Goal: Information Seeking & Learning: Learn about a topic

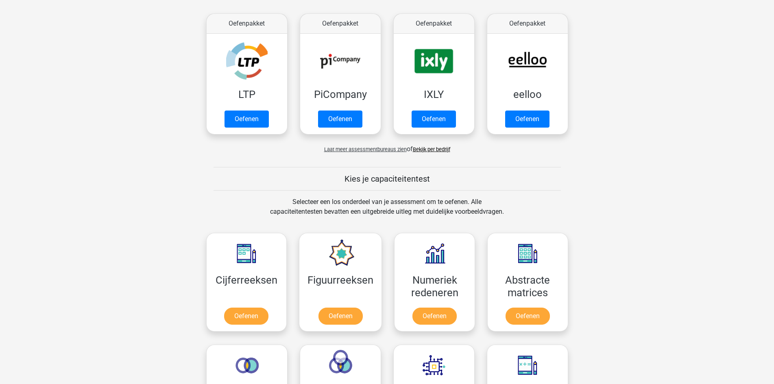
scroll to position [163, 0]
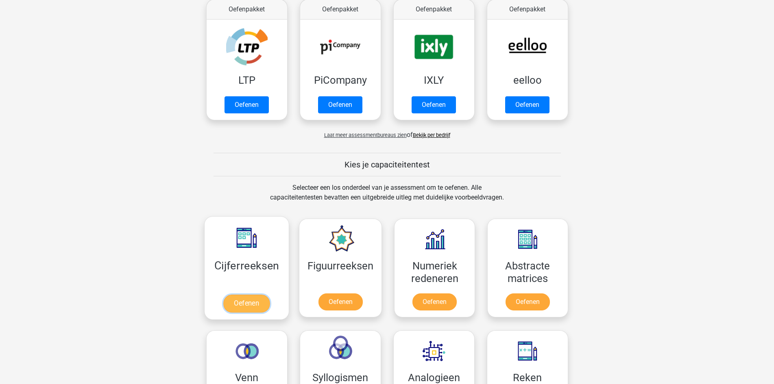
click at [239, 301] on link "Oefenen" at bounding box center [246, 304] width 46 height 18
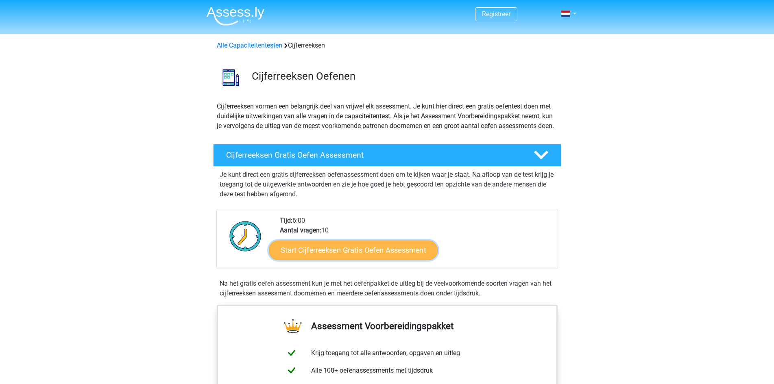
click at [344, 260] on link "Start Cijferreeksen Gratis Oefen Assessment" at bounding box center [353, 250] width 169 height 20
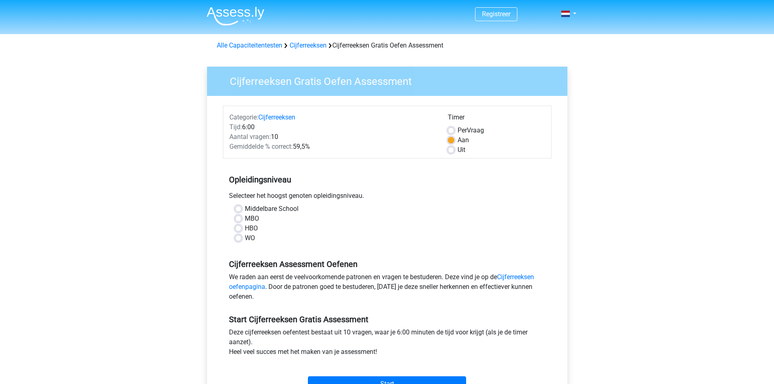
click at [245, 228] on label "HBO" at bounding box center [251, 229] width 13 height 10
click at [241, 228] on input "HBO" at bounding box center [238, 228] width 7 height 8
radio input "true"
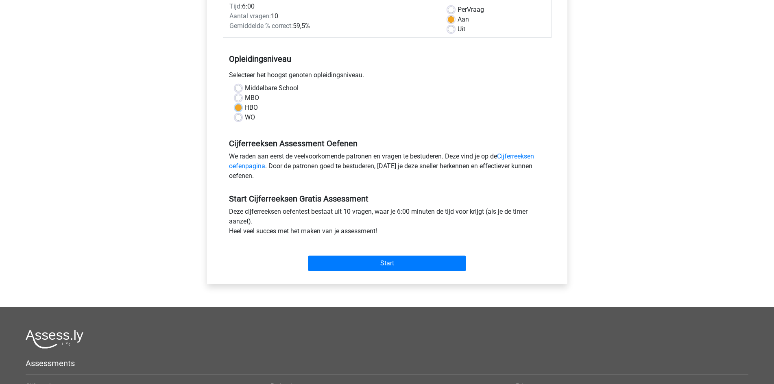
scroll to position [244, 0]
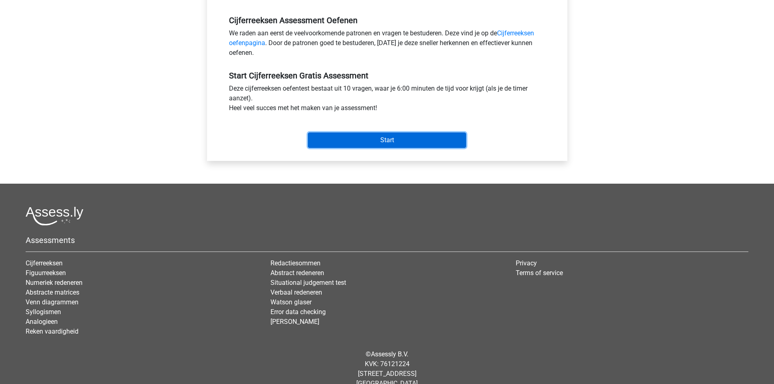
click at [364, 137] on input "Start" at bounding box center [387, 140] width 158 height 15
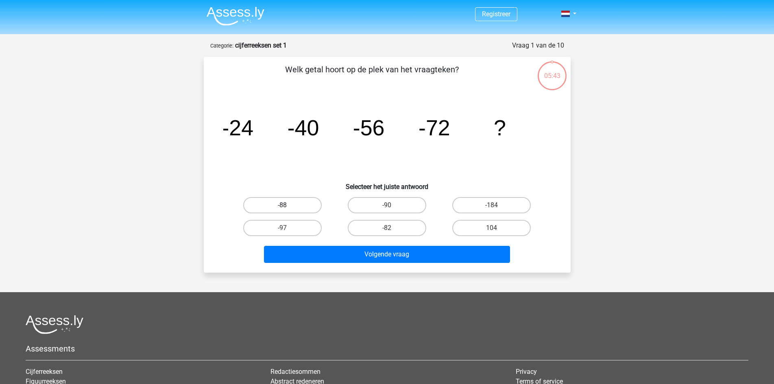
click at [274, 204] on label "-88" at bounding box center [282, 205] width 78 height 16
click at [282, 205] on input "-88" at bounding box center [284, 207] width 5 height 5
radio input "true"
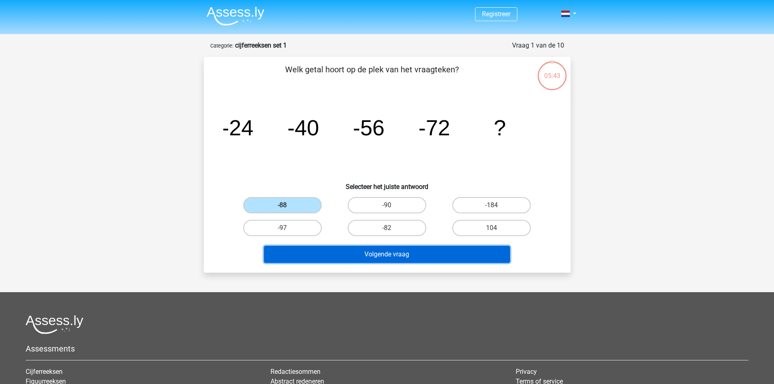
click at [297, 253] on button "Volgende vraag" at bounding box center [387, 254] width 246 height 17
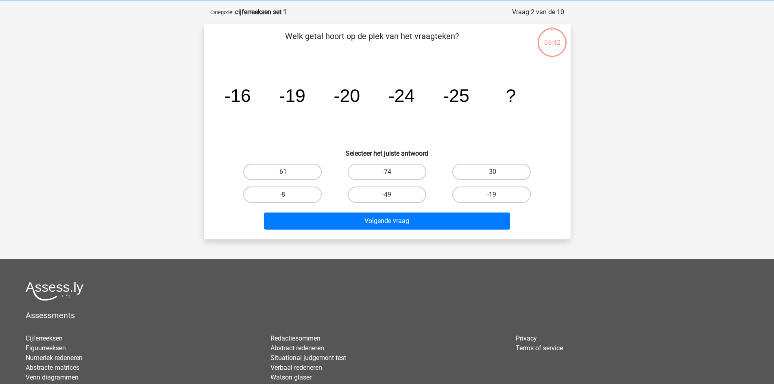
scroll to position [41, 0]
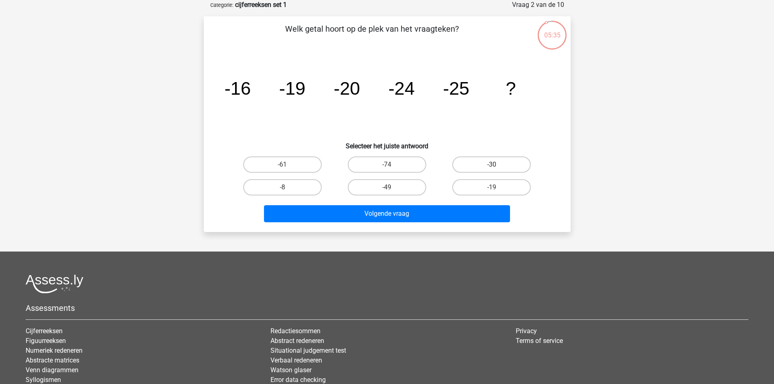
click at [480, 166] on label "-30" at bounding box center [491, 165] width 78 height 16
click at [492, 166] on input "-30" at bounding box center [494, 167] width 5 height 5
radio input "true"
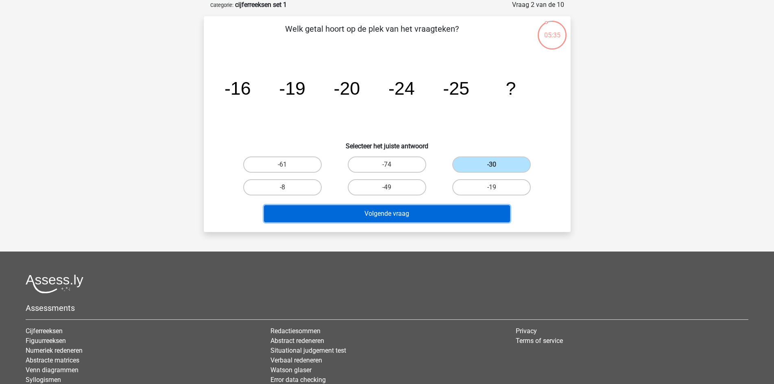
click at [406, 220] on button "Volgende vraag" at bounding box center [387, 213] width 246 height 17
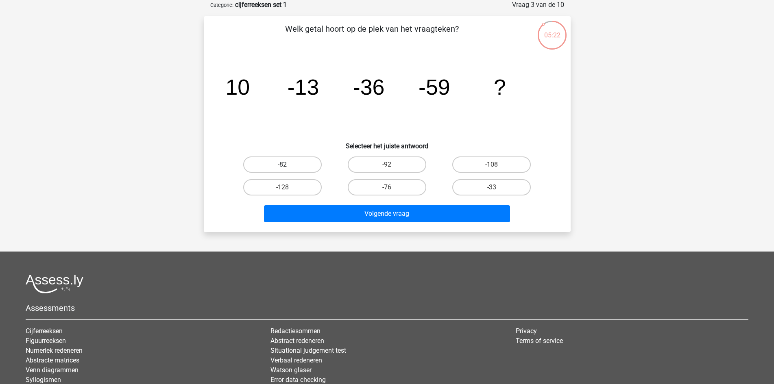
click at [281, 161] on label "-82" at bounding box center [282, 165] width 78 height 16
click at [282, 165] on input "-82" at bounding box center [284, 167] width 5 height 5
radio input "true"
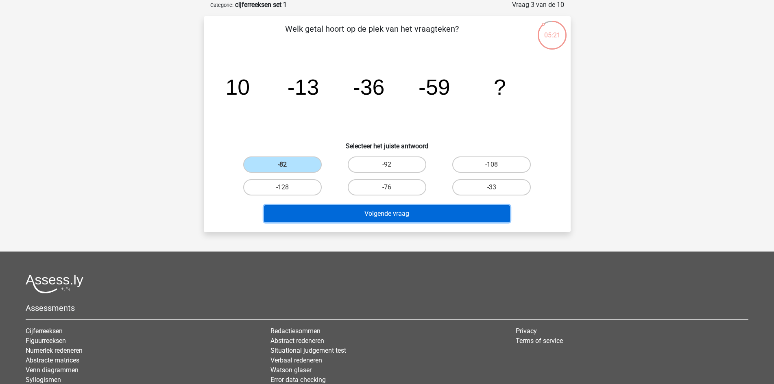
click at [317, 211] on button "Volgende vraag" at bounding box center [387, 213] width 246 height 17
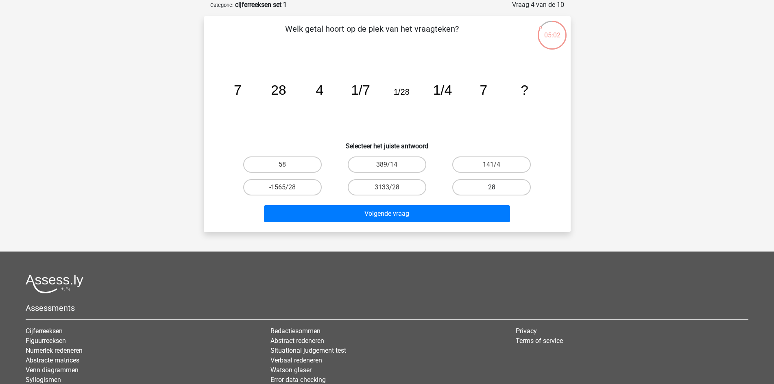
click at [486, 190] on label "28" at bounding box center [491, 187] width 78 height 16
click at [492, 190] on input "28" at bounding box center [494, 190] width 5 height 5
radio input "true"
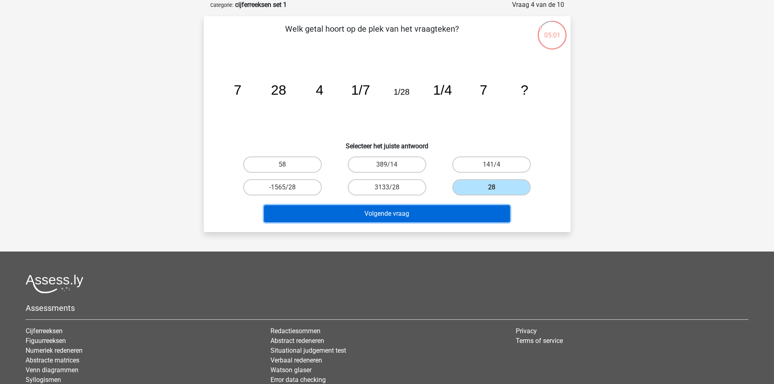
click at [387, 216] on button "Volgende vraag" at bounding box center [387, 213] width 246 height 17
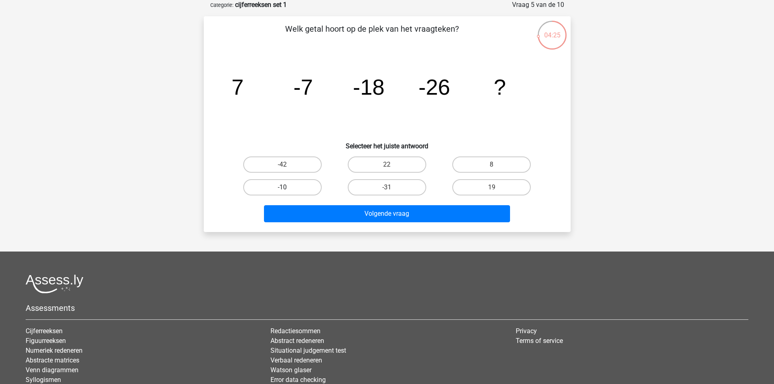
click at [282, 185] on label "-10" at bounding box center [282, 187] width 78 height 16
click at [282, 188] on input "-10" at bounding box center [284, 190] width 5 height 5
radio input "true"
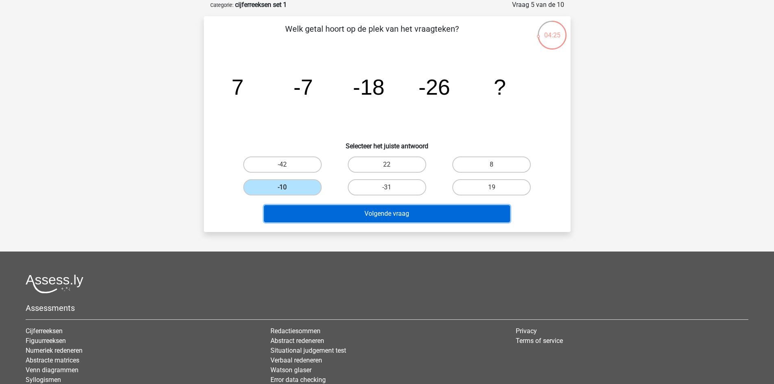
click at [305, 216] on button "Volgende vraag" at bounding box center [387, 213] width 246 height 17
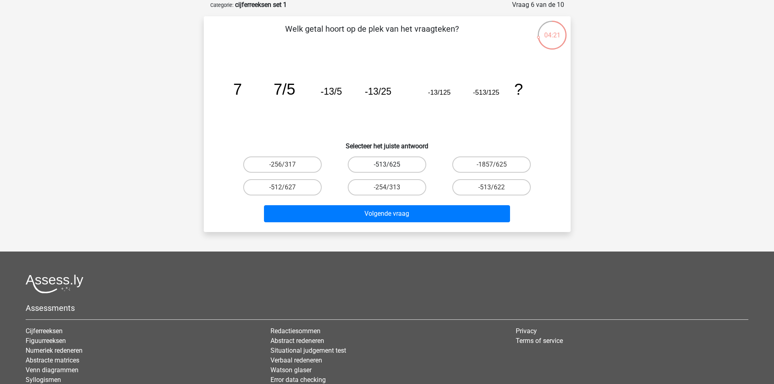
click at [360, 166] on label "-513/625" at bounding box center [387, 165] width 78 height 16
click at [387, 166] on input "-513/625" at bounding box center [389, 167] width 5 height 5
radio input "true"
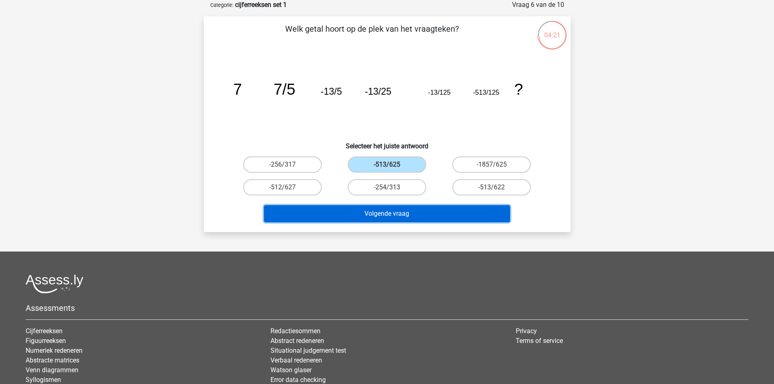
click at [366, 211] on button "Volgende vraag" at bounding box center [387, 213] width 246 height 17
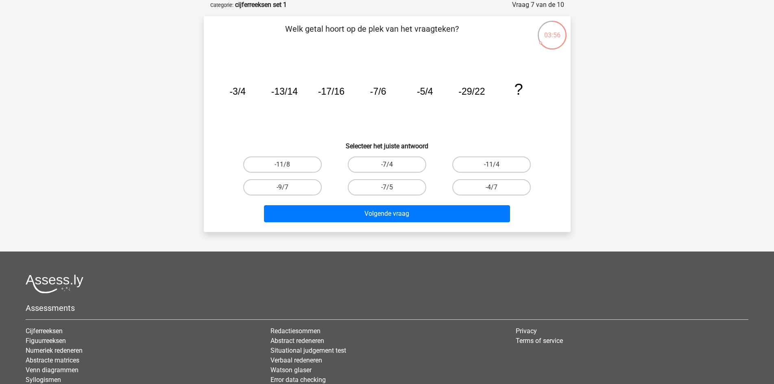
drag, startPoint x: 488, startPoint y: 185, endPoint x: 469, endPoint y: 198, distance: 22.7
click at [488, 184] on label "-4/7" at bounding box center [491, 187] width 78 height 16
click at [492, 188] on input "-4/7" at bounding box center [494, 190] width 5 height 5
radio input "true"
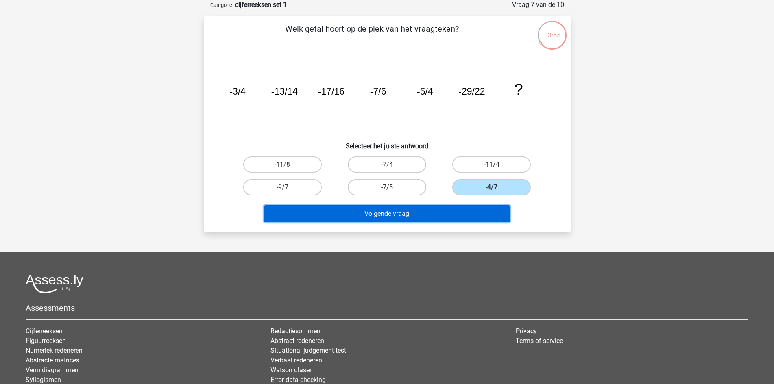
click at [415, 220] on button "Volgende vraag" at bounding box center [387, 213] width 246 height 17
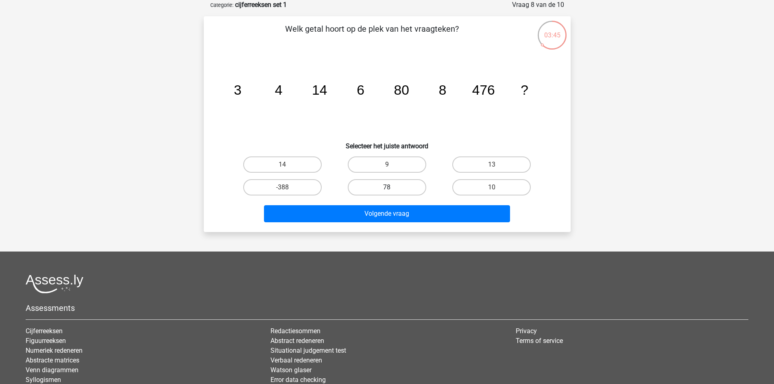
drag, startPoint x: 369, startPoint y: 163, endPoint x: 378, endPoint y: 183, distance: 21.7
click at [371, 164] on label "9" at bounding box center [387, 165] width 78 height 16
click at [387, 165] on input "9" at bounding box center [389, 167] width 5 height 5
radio input "true"
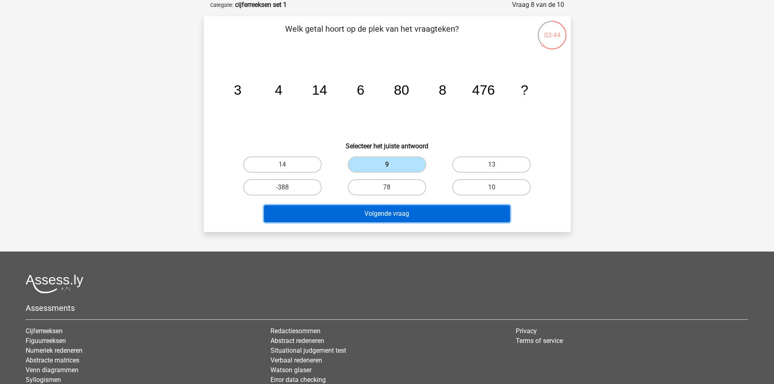
click at [381, 212] on button "Volgende vraag" at bounding box center [387, 213] width 246 height 17
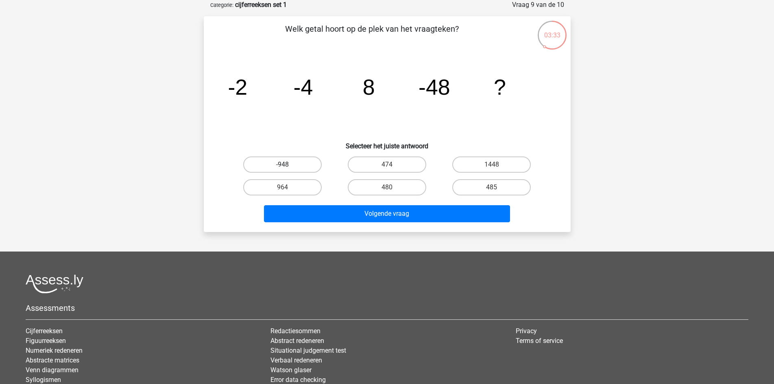
click at [290, 165] on label "-948" at bounding box center [282, 165] width 78 height 16
click at [288, 165] on input "-948" at bounding box center [284, 167] width 5 height 5
radio input "true"
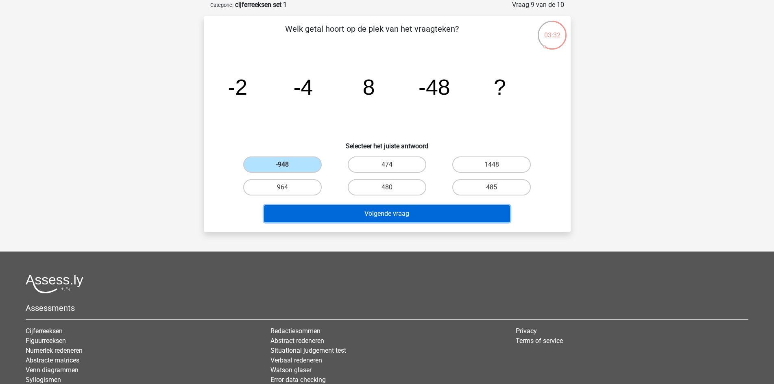
click at [313, 213] on button "Volgende vraag" at bounding box center [387, 213] width 246 height 17
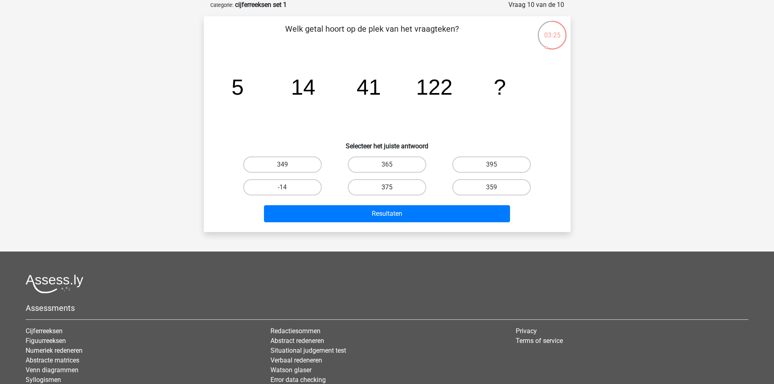
click at [381, 185] on label "375" at bounding box center [387, 187] width 78 height 16
click at [387, 188] on input "375" at bounding box center [389, 190] width 5 height 5
radio input "true"
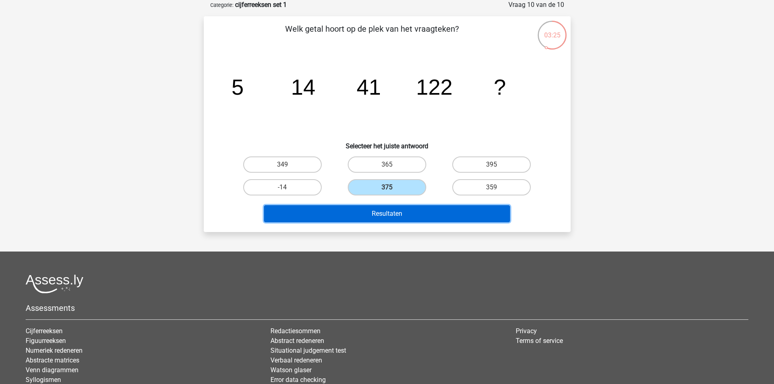
click at [366, 216] on button "Resultaten" at bounding box center [387, 213] width 246 height 17
